Goal: Task Accomplishment & Management: Complete application form

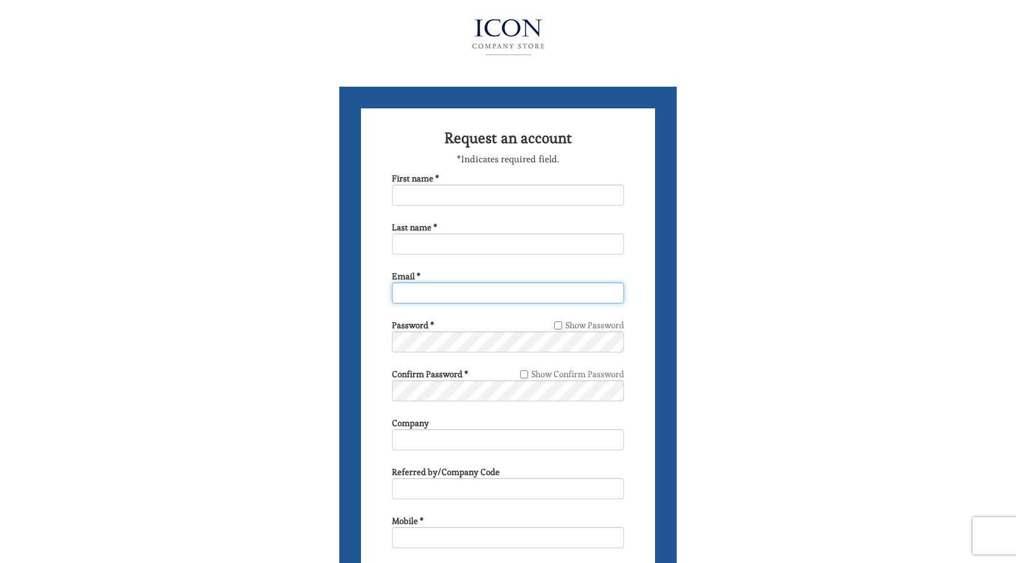
type input "BC5671@msn.com"
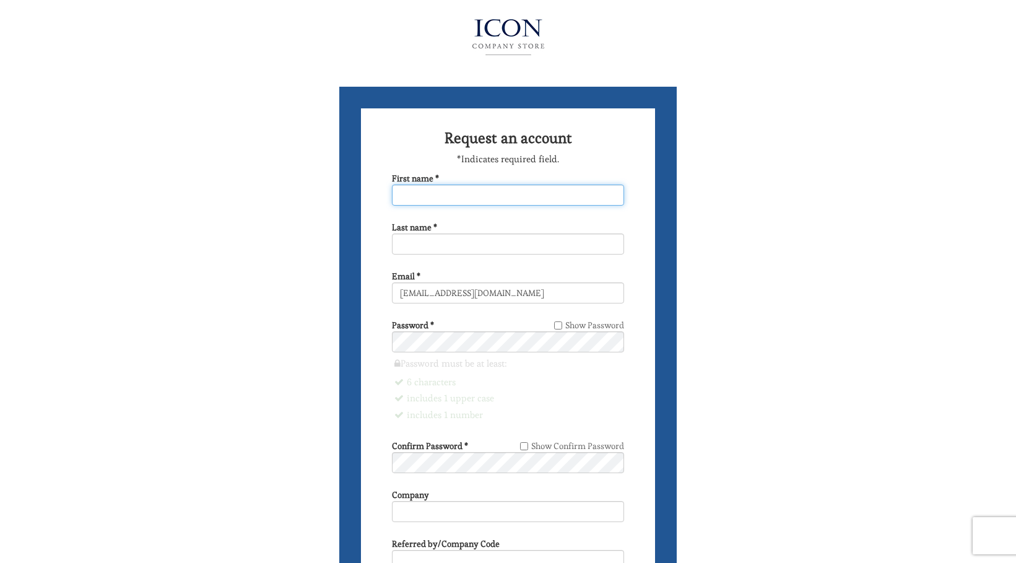
click at [477, 193] on input "First name *" at bounding box center [508, 194] width 232 height 21
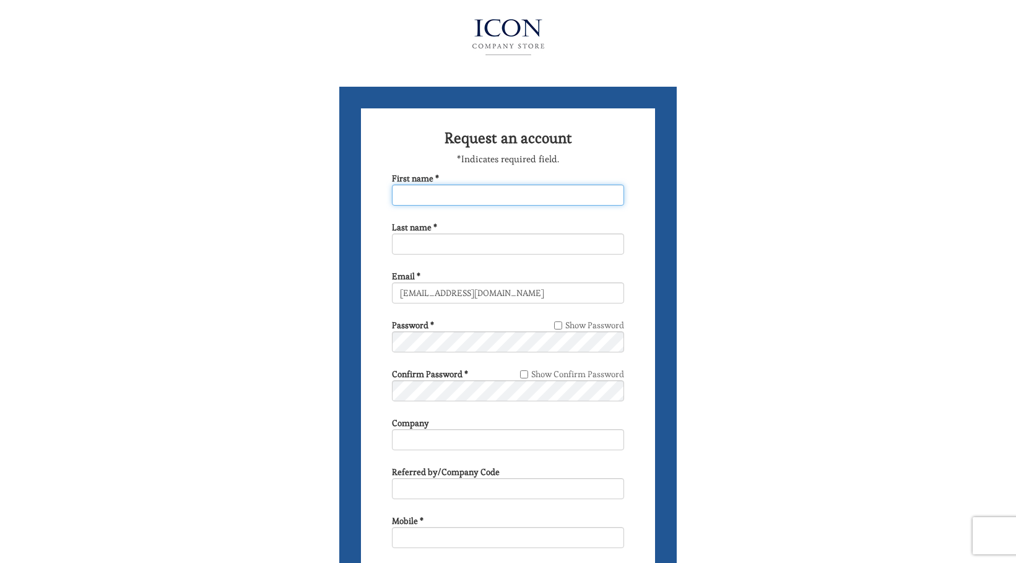
type input "Christine"
type input "Charles"
type input "6466231956"
type input "194 BEACH 128TH ST"
select select "NY"
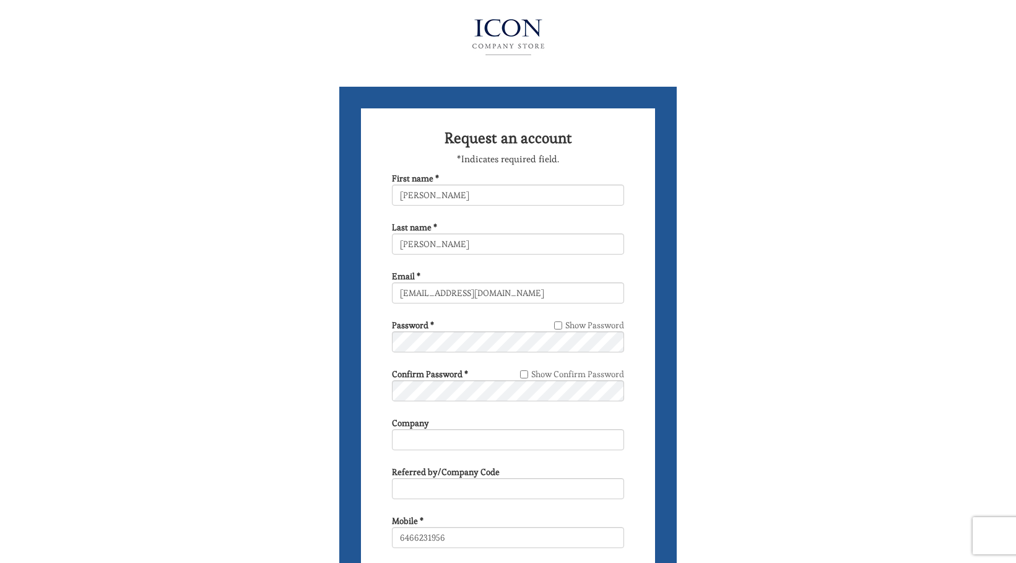
type input "BELLE HARBOR"
type input "11694-1605"
click at [493, 292] on input "BC5671@msn.com" at bounding box center [508, 292] width 232 height 21
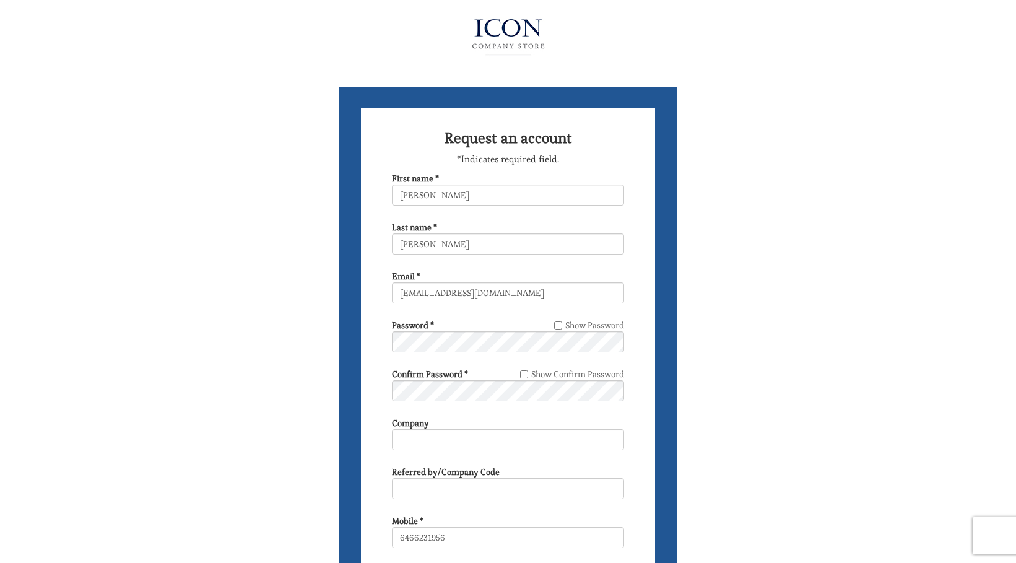
drag, startPoint x: 512, startPoint y: 271, endPoint x: 508, endPoint y: 279, distance: 8.9
click at [509, 279] on div "Email * BC5671@msn.com" at bounding box center [508, 286] width 232 height 33
click at [498, 296] on input "BC5671@msn.com" at bounding box center [508, 292] width 232 height 21
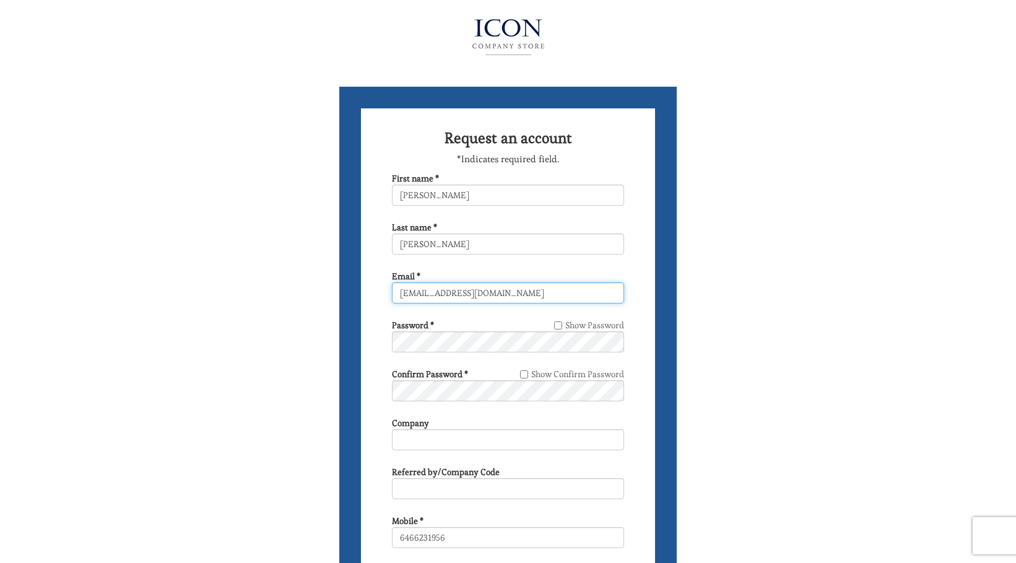
type input "Rockawaychris113@gmail.com"
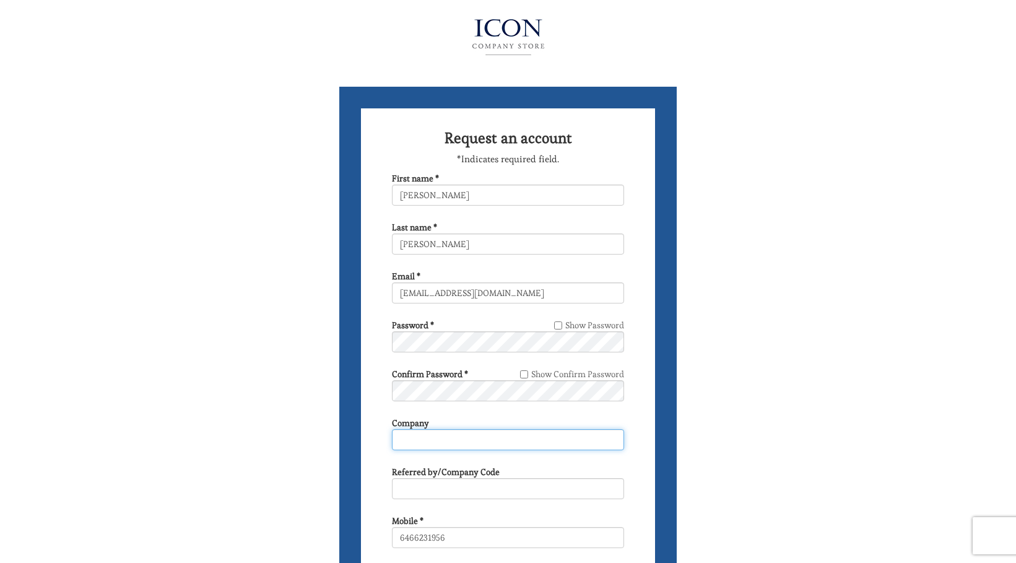
click at [448, 441] on input "Company" at bounding box center [508, 439] width 232 height 21
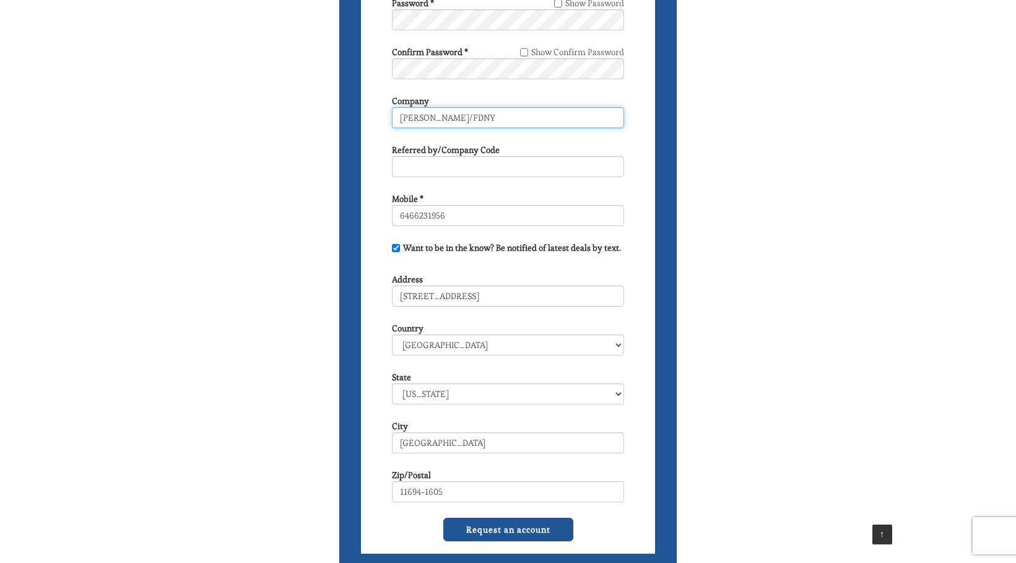
scroll to position [325, 0]
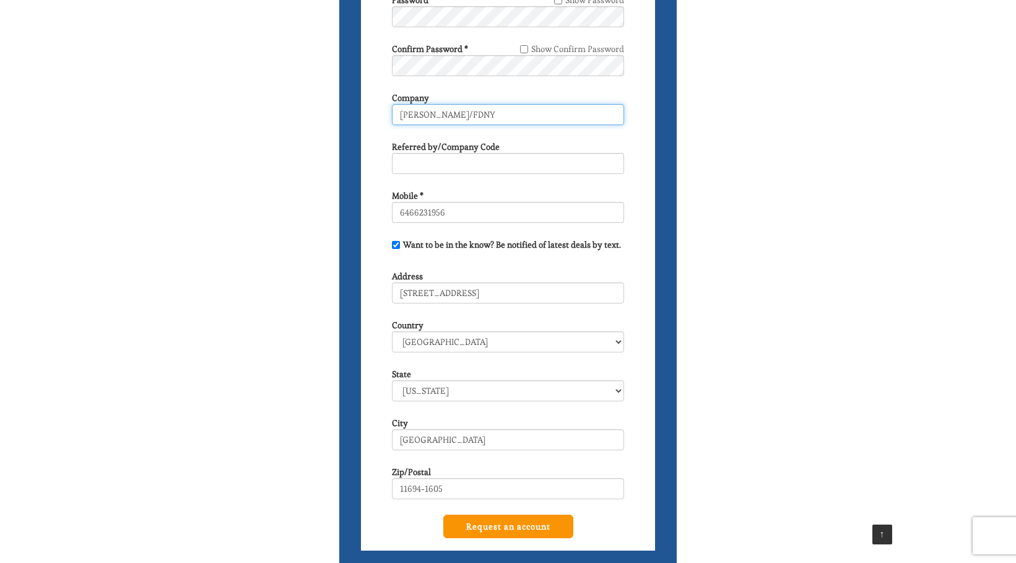
type input "Donna Bassetti/FDNY"
click at [506, 525] on input "Request an account" at bounding box center [508, 526] width 130 height 24
